Goal: Find contact information: Find contact information

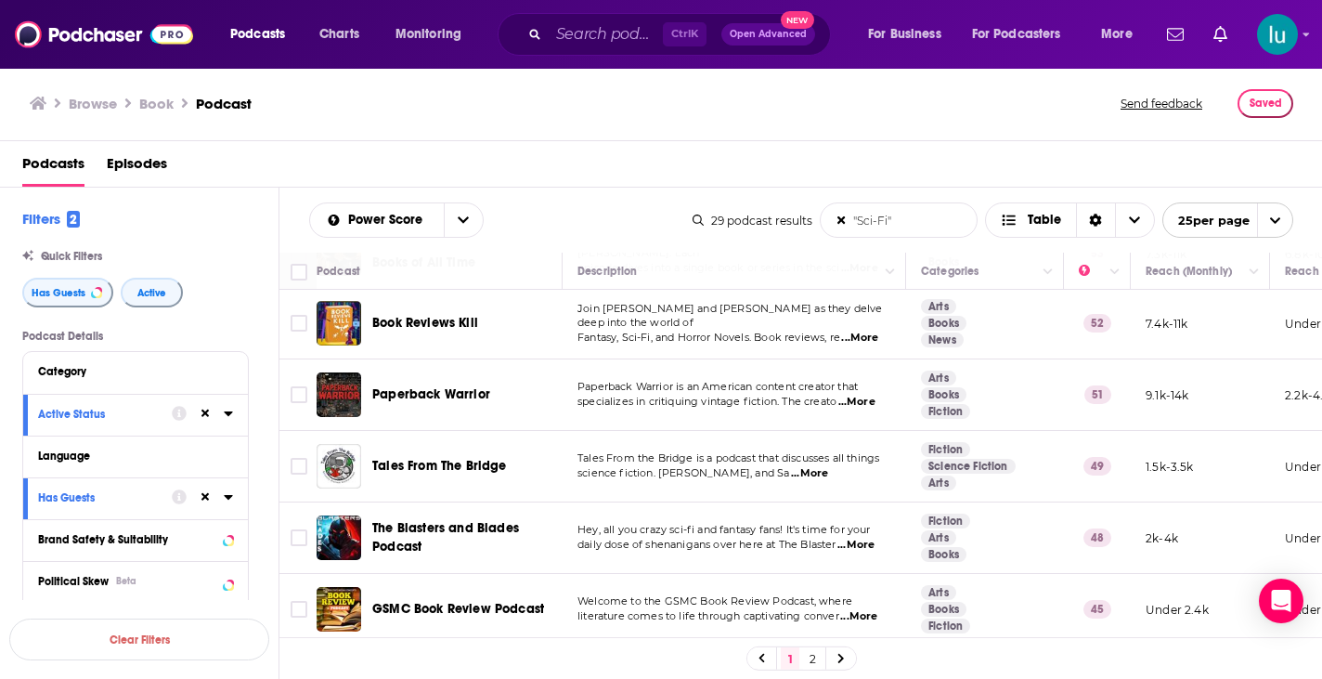
scroll to position [424, 0]
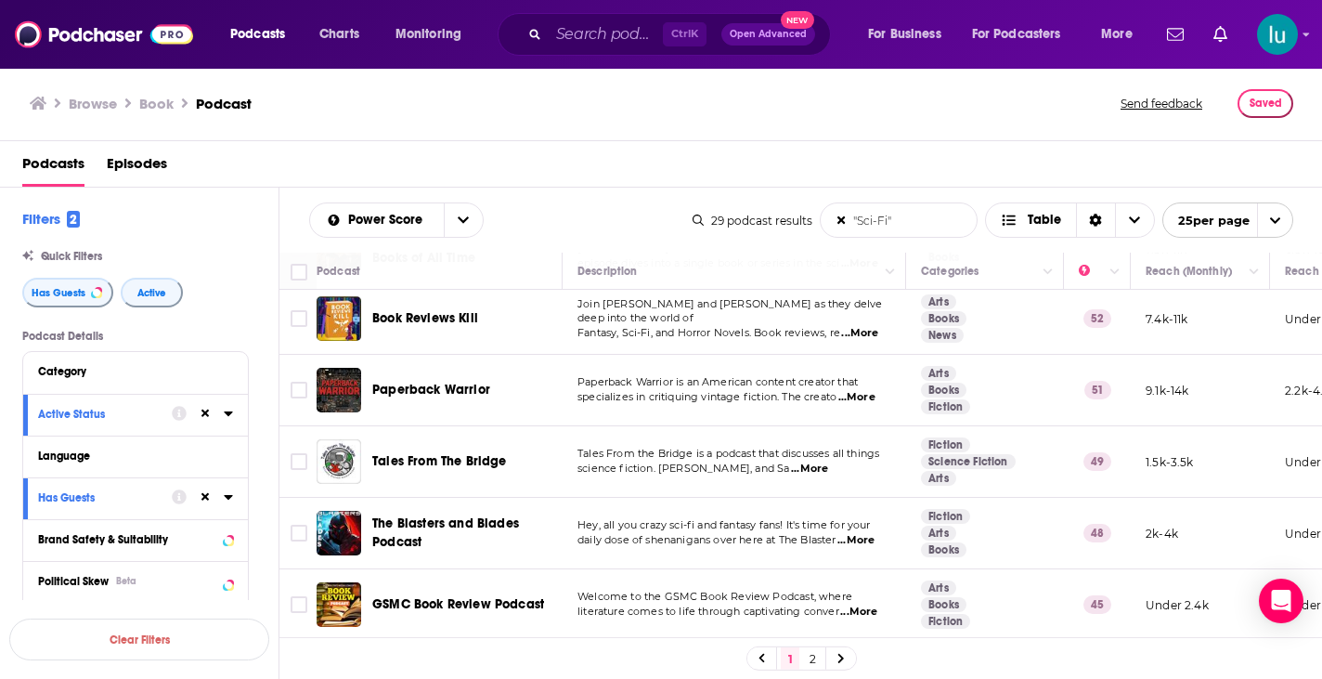
click at [828, 470] on span "...More" at bounding box center [809, 468] width 37 height 15
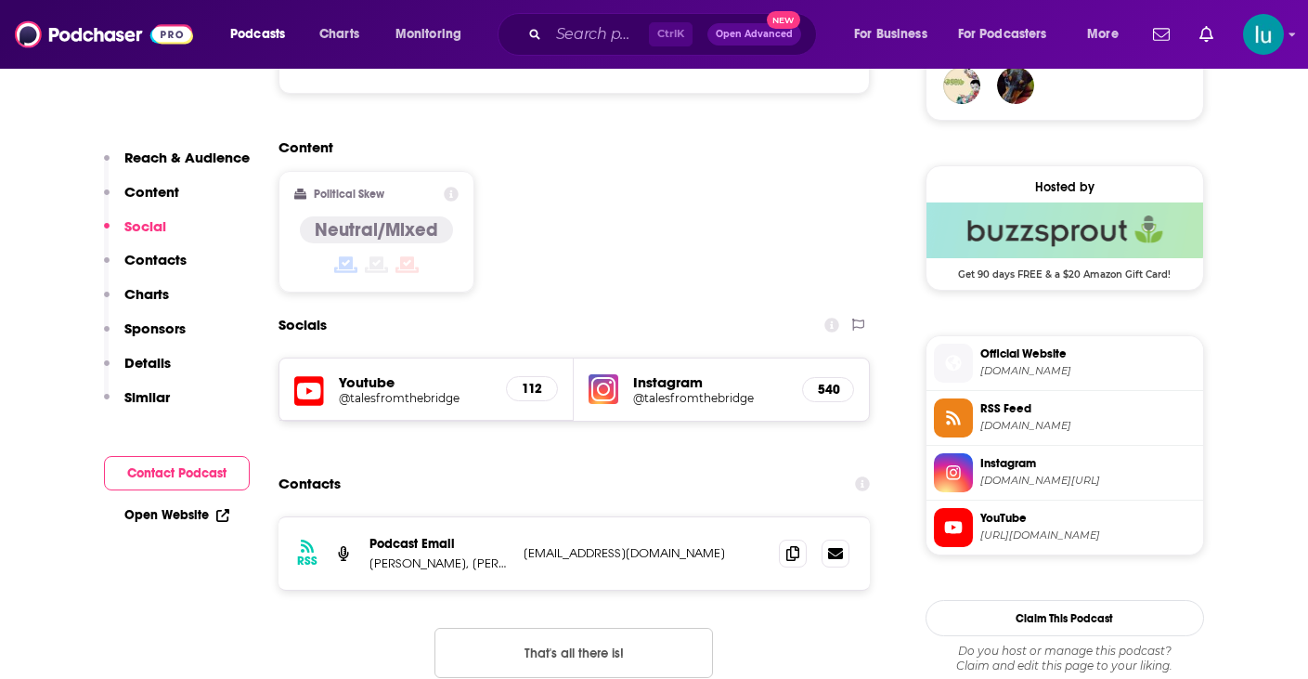
scroll to position [1411, 0]
drag, startPoint x: 633, startPoint y: 443, endPoint x: 517, endPoint y: 440, distance: 116.1
click at [517, 516] on div "RSS Podcast Email Tristan, Sam, Kevin, James sgojanovich@gmail.com sgojanovich@…" at bounding box center [575, 552] width 592 height 72
copy p "sgojanovich@gmail.com"
